Goal: Task Accomplishment & Management: Manage account settings

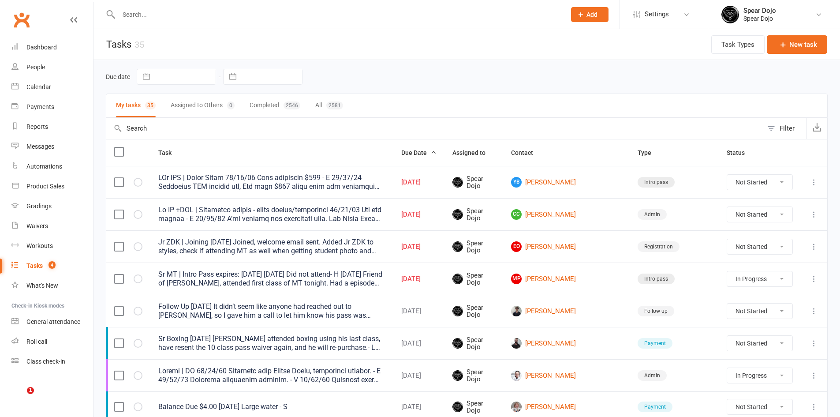
select select "started"
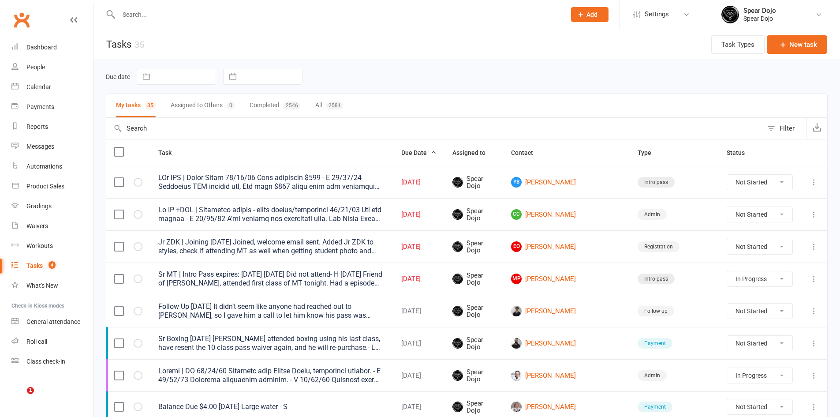
select select "started"
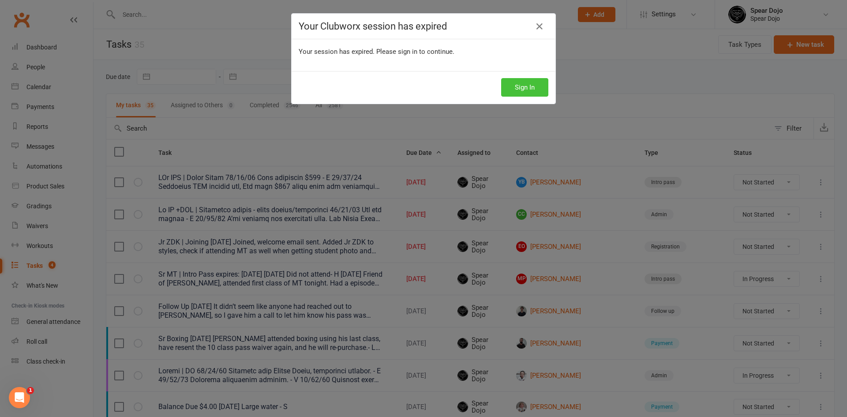
click at [518, 84] on button "Sign In" at bounding box center [524, 87] width 47 height 19
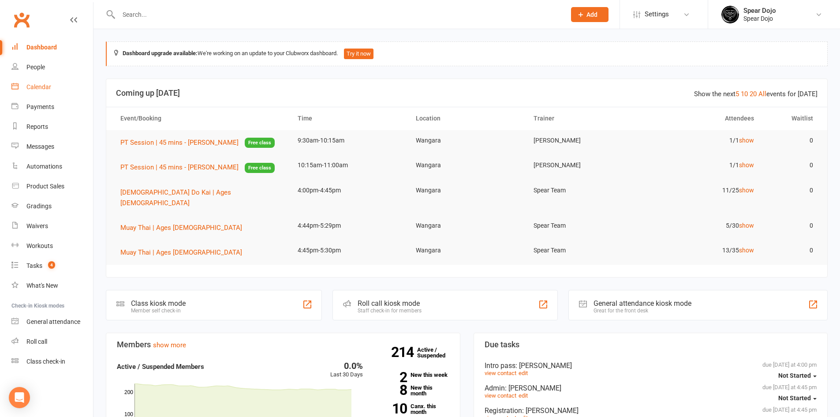
click at [43, 87] on div "Calendar" at bounding box center [38, 86] width 25 height 7
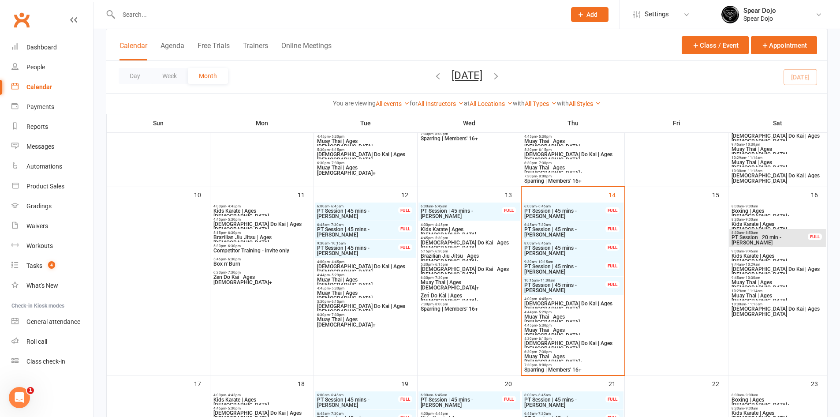
scroll to position [353, 0]
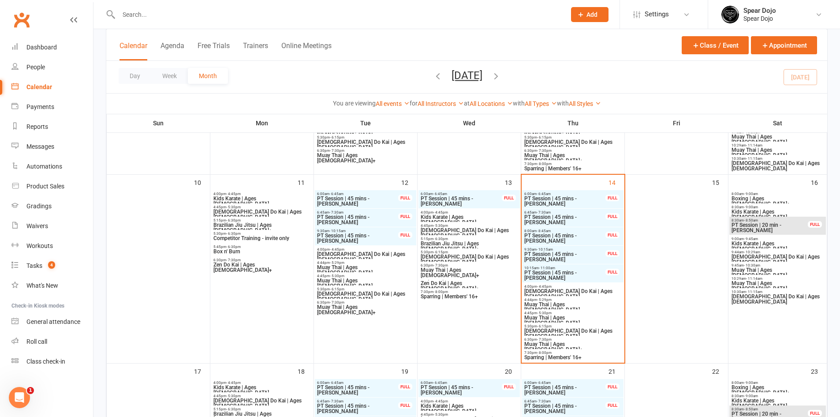
click at [550, 194] on span "- 6:45am" at bounding box center [544, 194] width 14 height 4
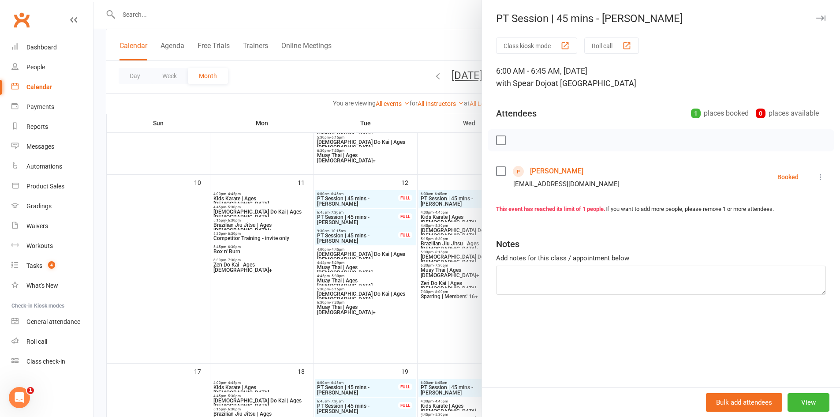
click at [816, 180] on icon at bounding box center [820, 176] width 9 height 9
click at [773, 230] on link "Check in" at bounding box center [781, 230] width 87 height 18
click at [421, 342] on div at bounding box center [466, 208] width 747 height 417
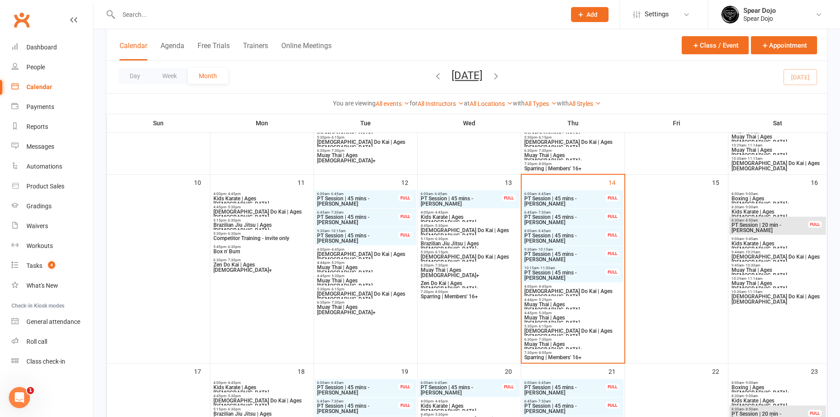
click at [568, 220] on span "PT Session | 45 mins - Sarah Lowenhoff" at bounding box center [565, 219] width 82 height 11
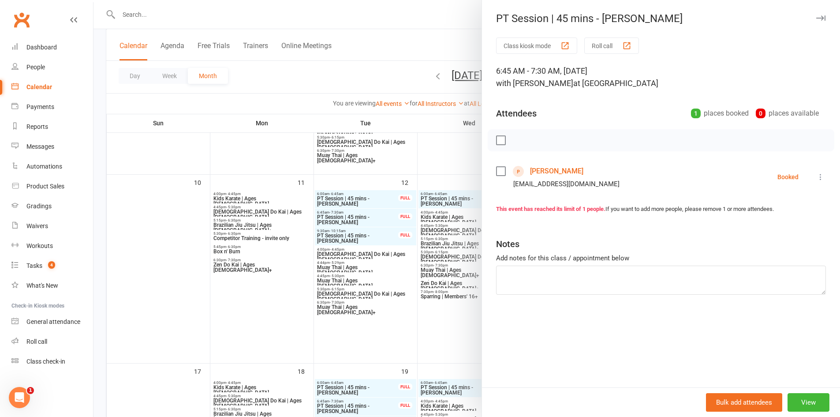
click at [812, 183] on li "Sarah Lowenhoff sarahannlowenhoff@gmail.com Booked More info Remove Check in Ma…" at bounding box center [661, 177] width 330 height 26
click at [816, 176] on icon at bounding box center [820, 176] width 9 height 9
click at [780, 232] on link "Check in" at bounding box center [781, 230] width 87 height 18
click at [449, 333] on div at bounding box center [466, 208] width 747 height 417
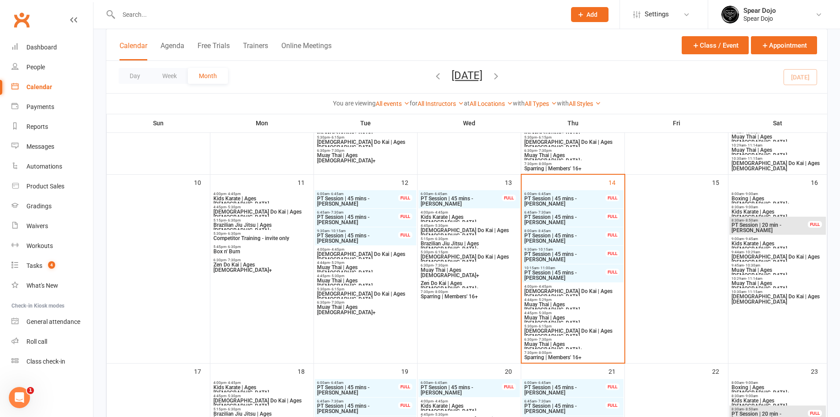
click at [587, 235] on span "PT Session | 45 mins - Natashia De Luca" at bounding box center [565, 238] width 82 height 11
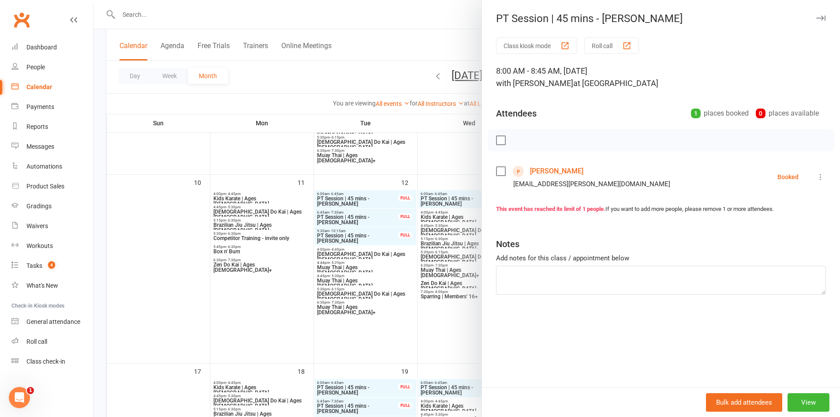
click at [816, 176] on icon at bounding box center [820, 176] width 9 height 9
click at [784, 232] on link "Check in" at bounding box center [781, 230] width 87 height 18
click at [457, 336] on div at bounding box center [466, 208] width 747 height 417
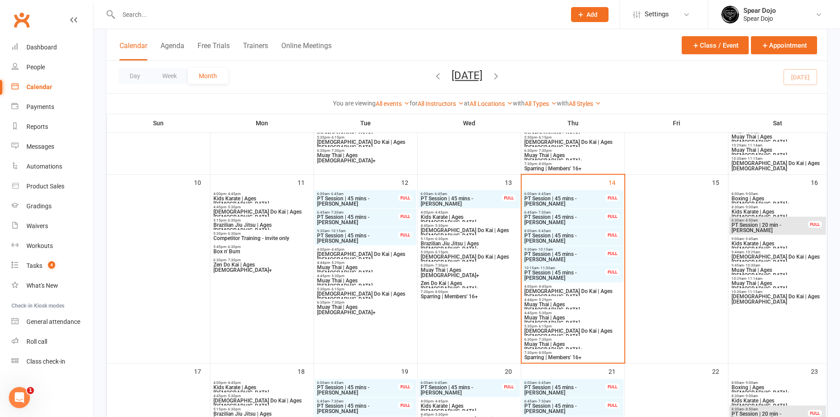
click at [582, 252] on span "PT Session | 45 mins - Chenoa Wright" at bounding box center [565, 256] width 82 height 11
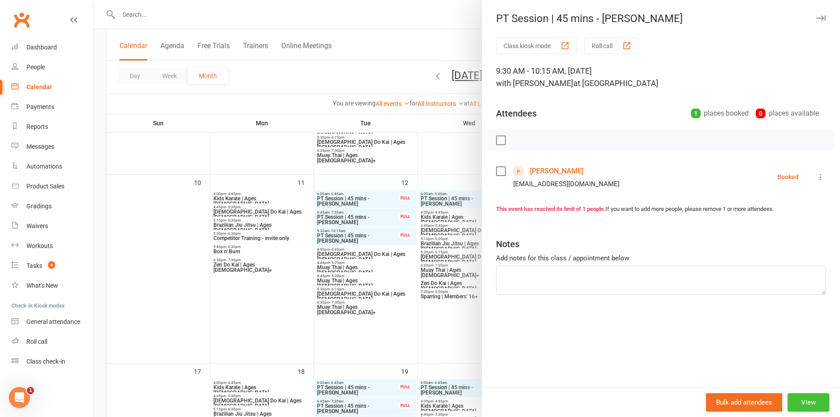
click at [802, 399] on button "View" at bounding box center [809, 402] width 42 height 19
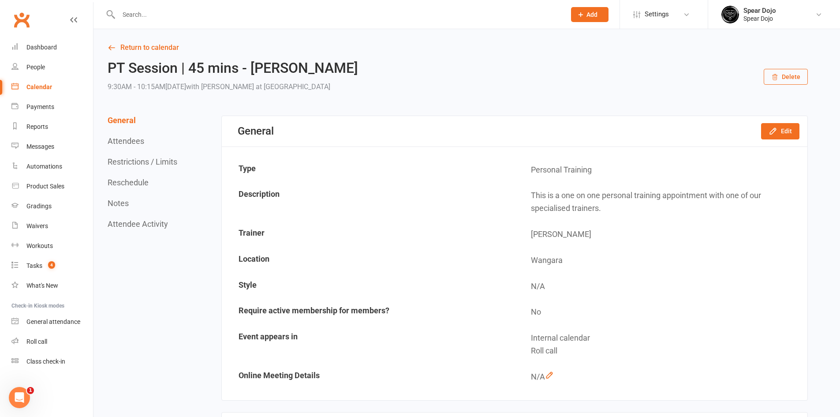
click at [780, 76] on button "Delete" at bounding box center [786, 77] width 44 height 16
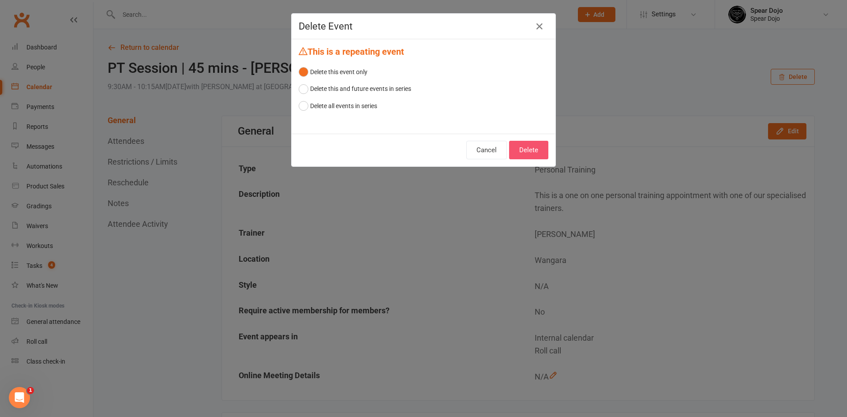
click at [531, 145] on button "Delete" at bounding box center [528, 150] width 39 height 19
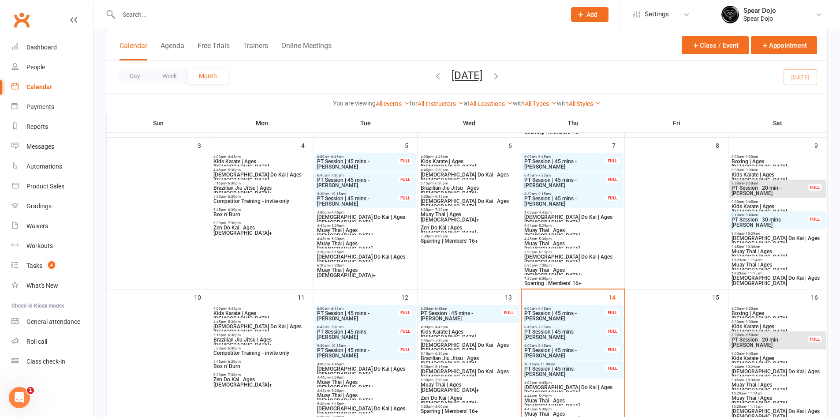
scroll to position [265, 0]
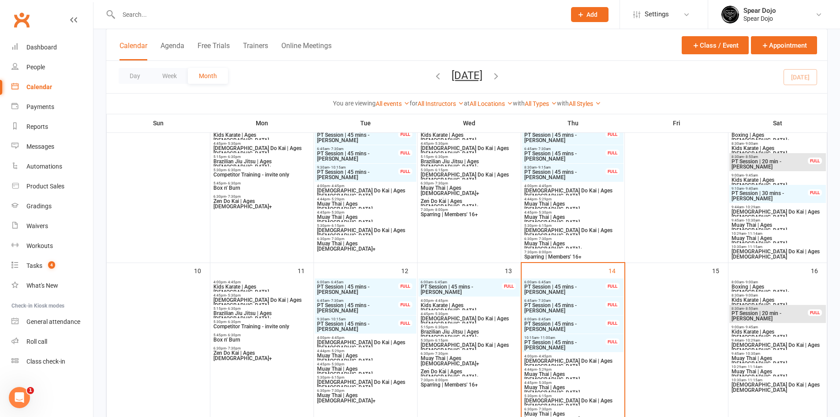
click at [580, 344] on span "PT Session | 45 mins - Rachel Williams" at bounding box center [565, 345] width 82 height 11
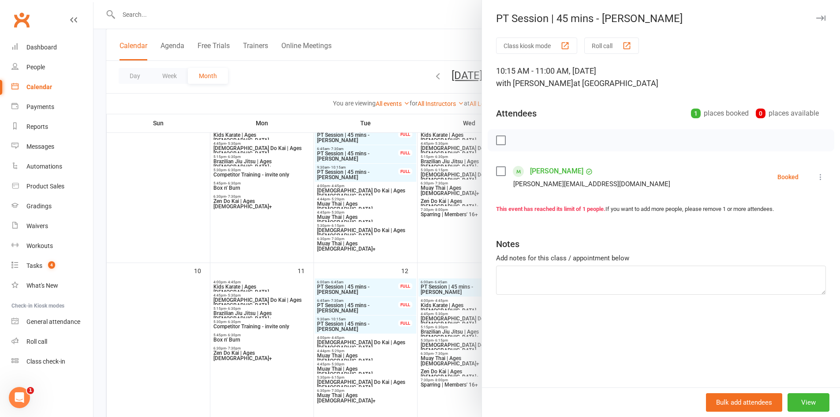
click at [816, 178] on icon at bounding box center [820, 176] width 9 height 9
click at [786, 228] on link "Check in" at bounding box center [778, 230] width 95 height 18
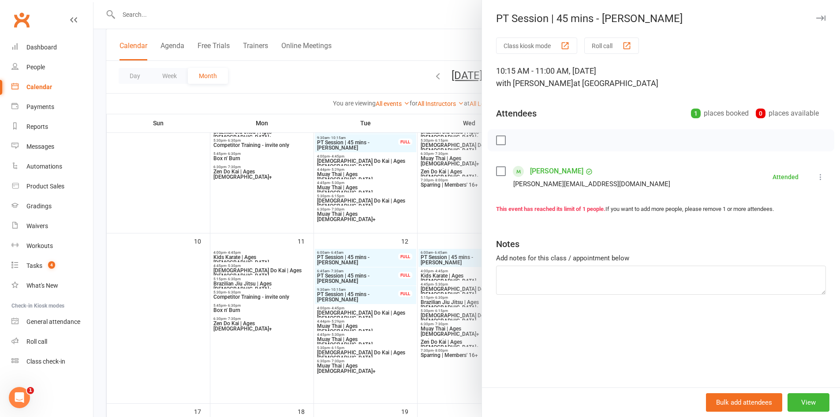
scroll to position [309, 0]
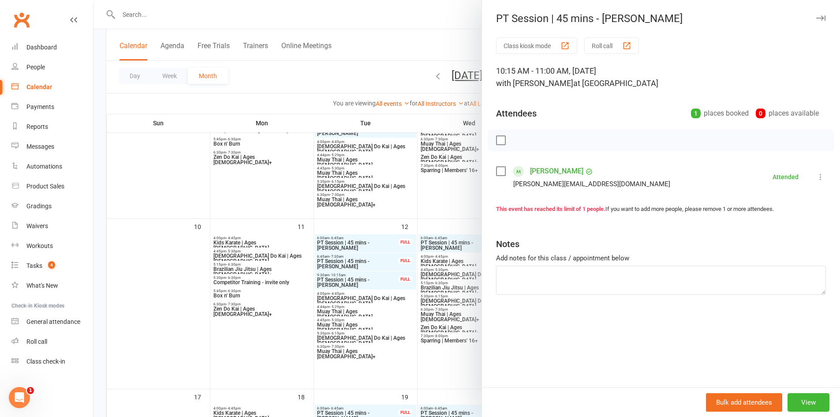
click at [449, 374] on div at bounding box center [466, 208] width 747 height 417
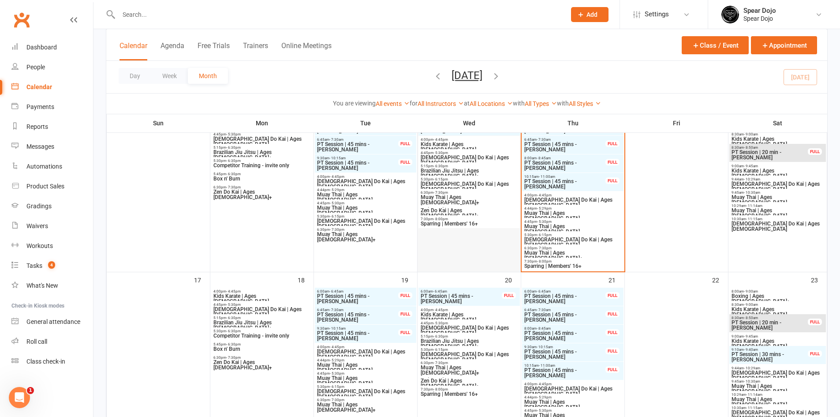
scroll to position [441, 0]
